Goal: Task Accomplishment & Management: Manage account settings

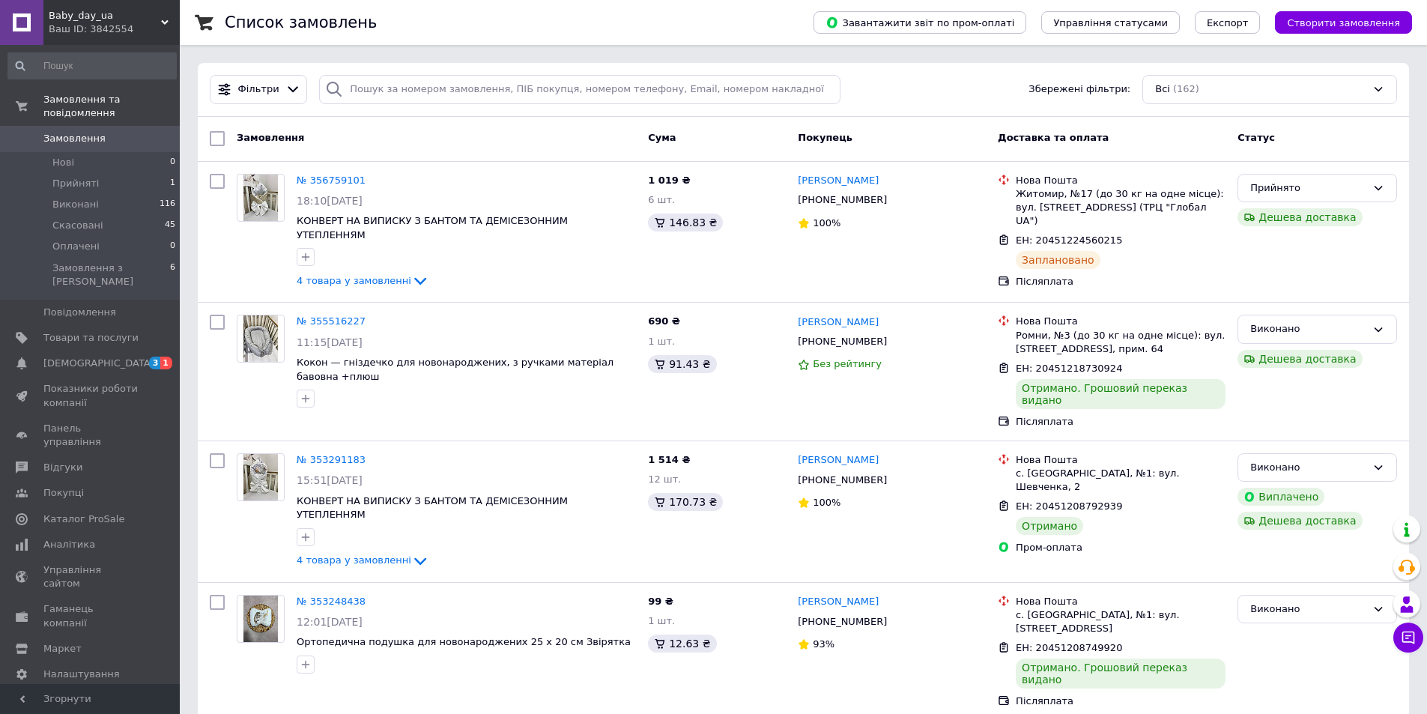
click at [67, 126] on link "Замовлення 0" at bounding box center [92, 138] width 184 height 25
click at [1405, 636] on icon at bounding box center [1408, 637] width 15 height 15
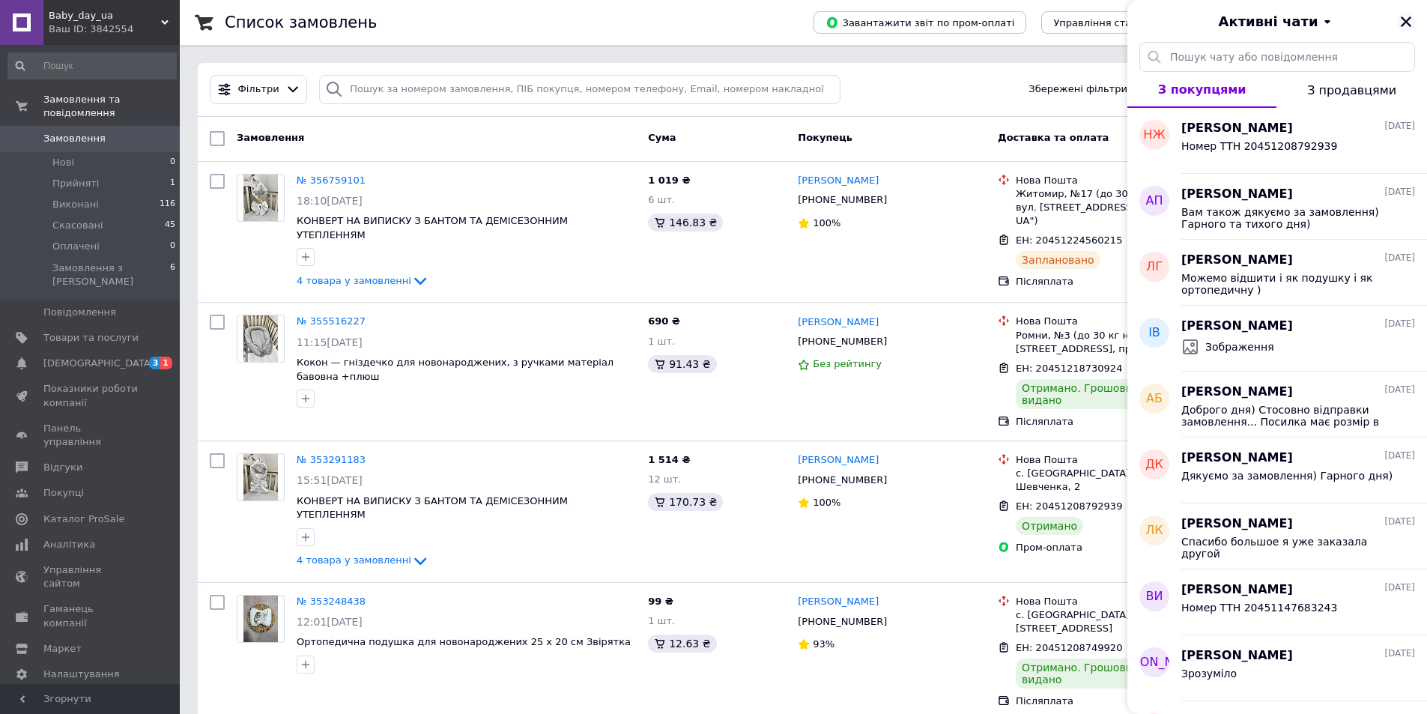
click at [1408, 17] on icon "Закрити" at bounding box center [1406, 21] width 13 height 13
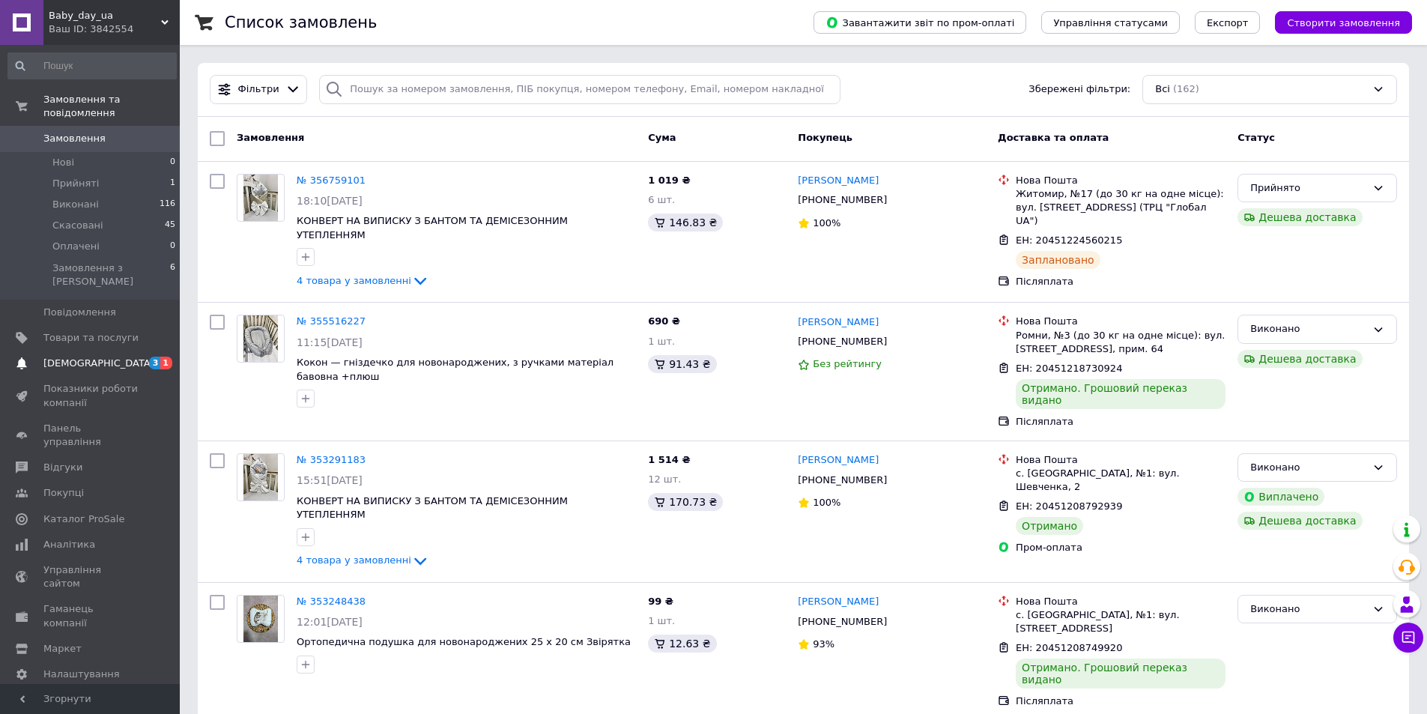
click at [100, 357] on span "[DEMOGRAPHIC_DATA]" at bounding box center [90, 363] width 95 height 13
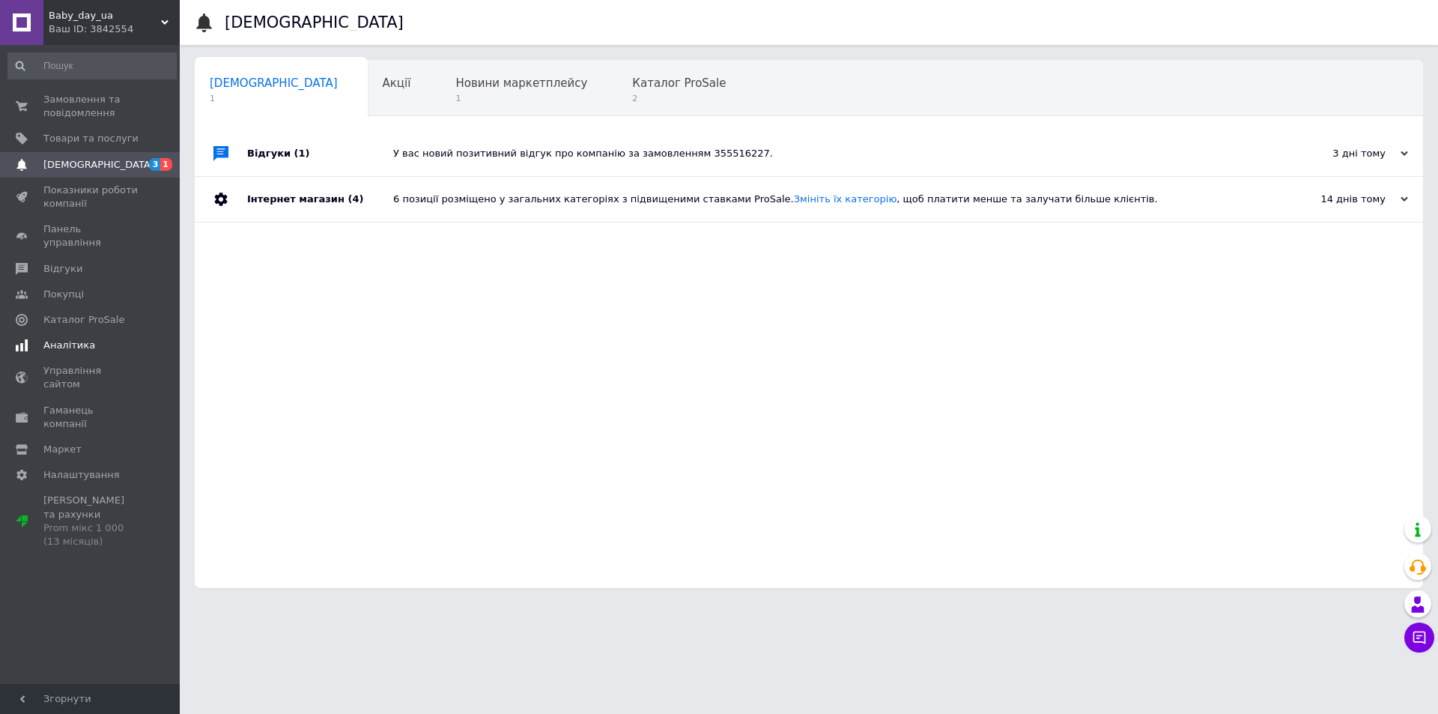
click at [81, 339] on span "Аналітика" at bounding box center [69, 345] width 52 height 13
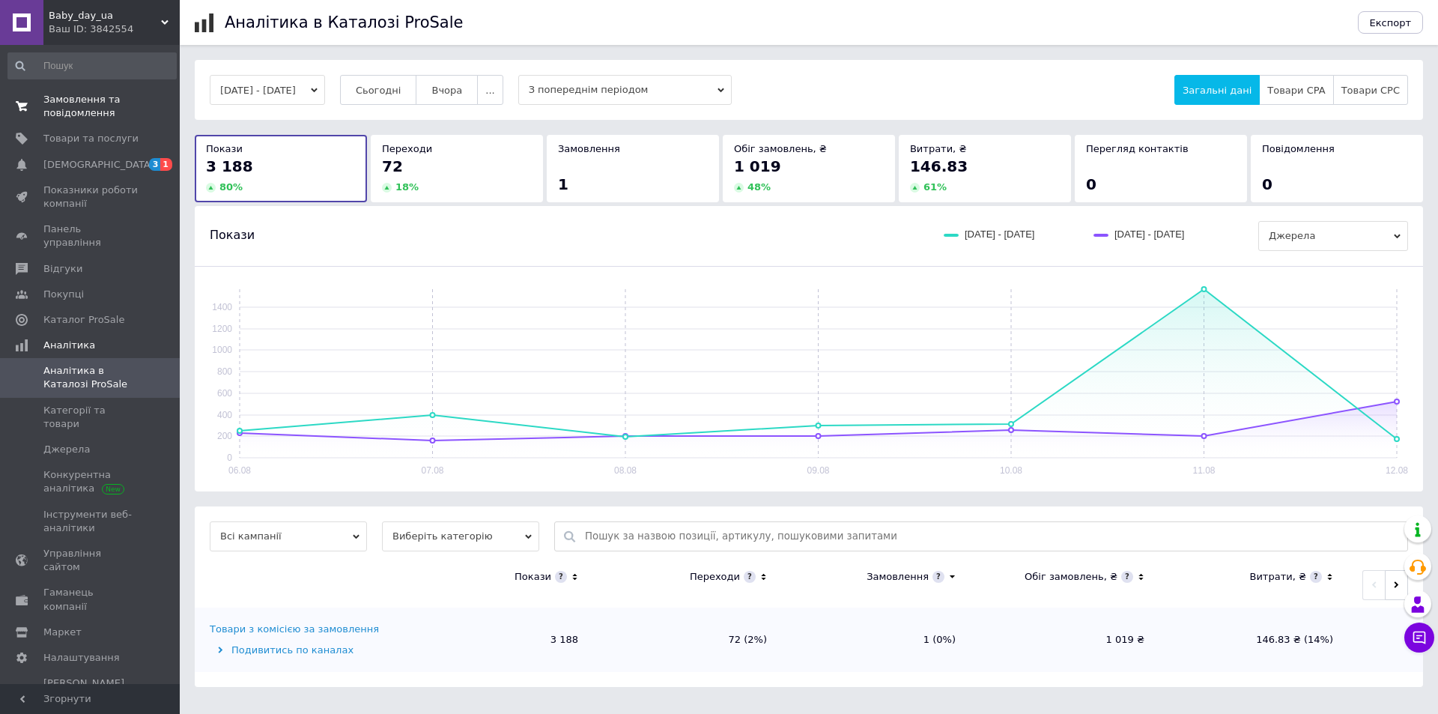
click at [82, 98] on span "Замовлення та повідомлення" at bounding box center [90, 106] width 95 height 27
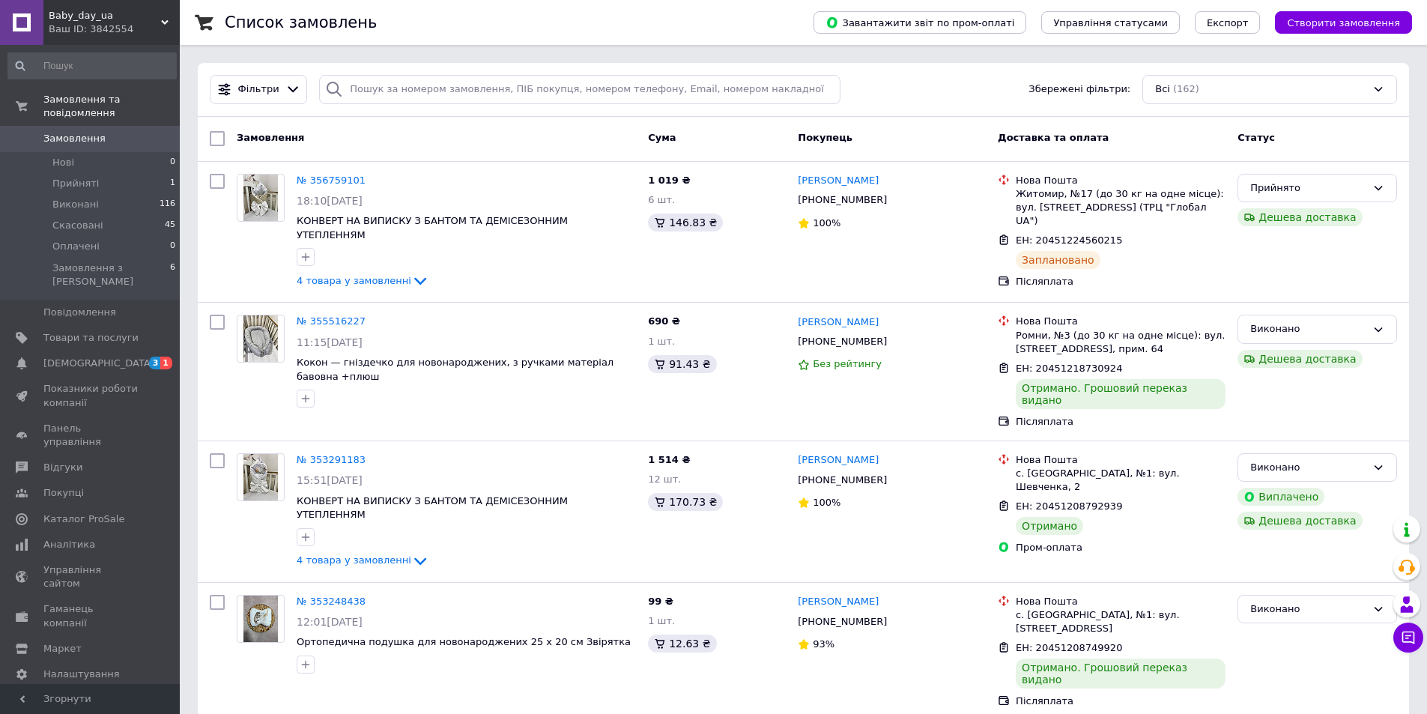
click at [74, 132] on span "Замовлення" at bounding box center [74, 138] width 62 height 13
click at [73, 132] on span "Замовлення" at bounding box center [74, 138] width 62 height 13
